Goal: Task Accomplishment & Management: Manage account settings

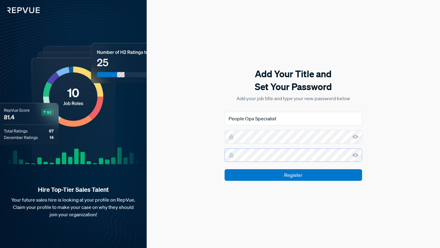
click at [225, 169] on input "Register" at bounding box center [293, 175] width 137 height 12
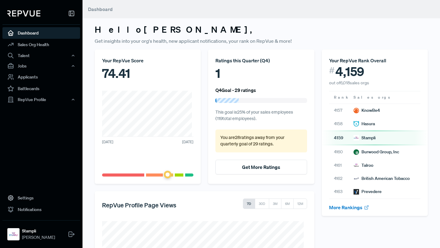
click at [375, 136] on div "4159 Stampli" at bounding box center [354, 138] width 51 height 6
click at [360, 111] on div "KnowBe4" at bounding box center [366, 110] width 27 height 6
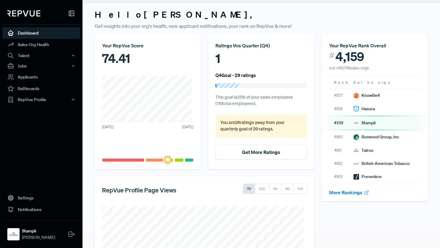
scroll to position [29, 0]
